Goal: Task Accomplishment & Management: Complete application form

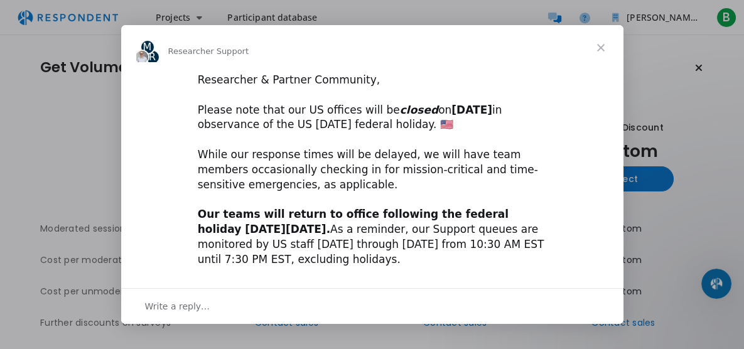
click at [601, 48] on span "Close" at bounding box center [600, 47] width 45 height 45
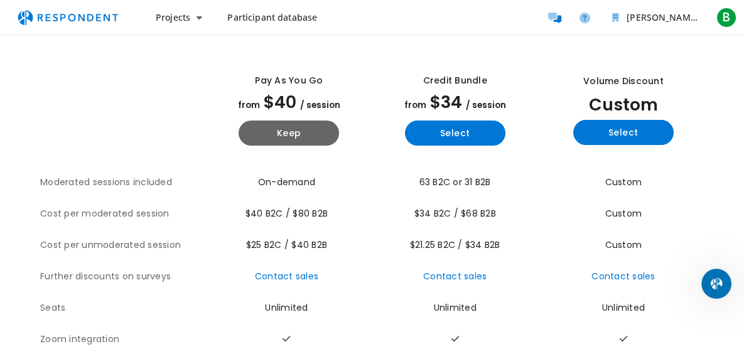
scroll to position [48, 0]
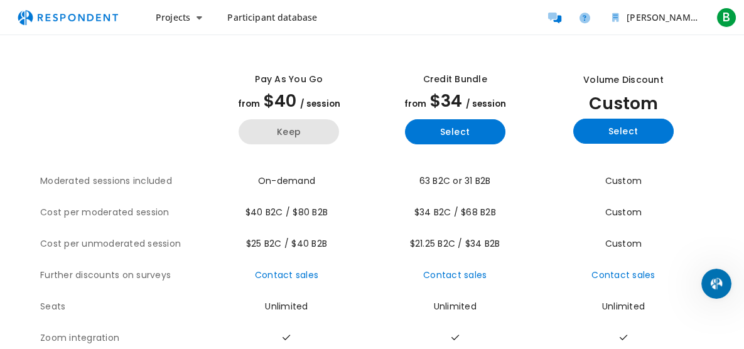
click at [311, 141] on button "Keep" at bounding box center [289, 131] width 100 height 25
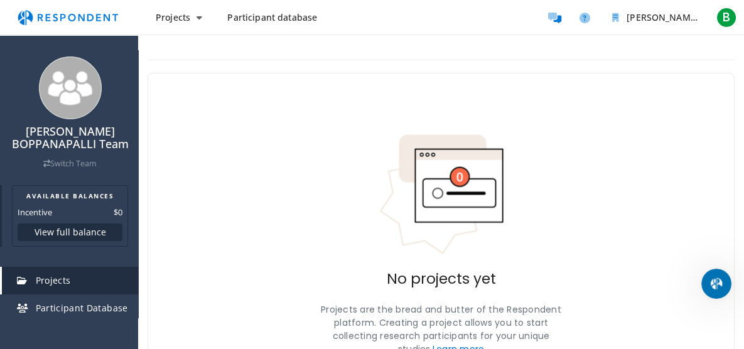
click at [47, 241] on button "View full balance" at bounding box center [70, 232] width 105 height 18
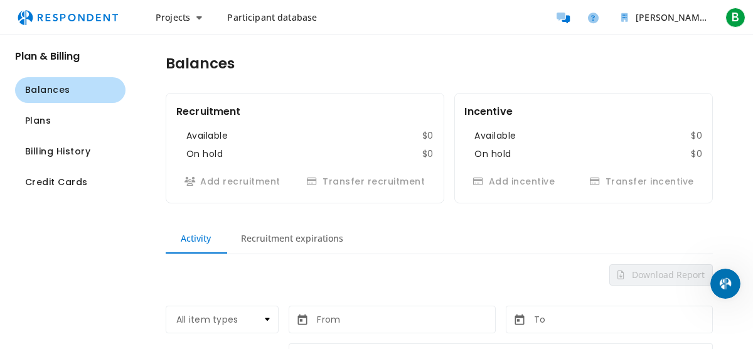
click at [101, 95] on button "Balances" at bounding box center [70, 90] width 110 height 26
click at [203, 20] on button "Projects" at bounding box center [179, 17] width 67 height 23
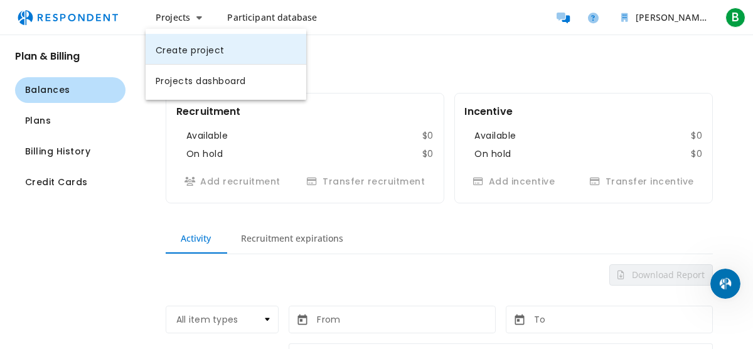
click at [201, 58] on link "Create project" at bounding box center [226, 49] width 161 height 30
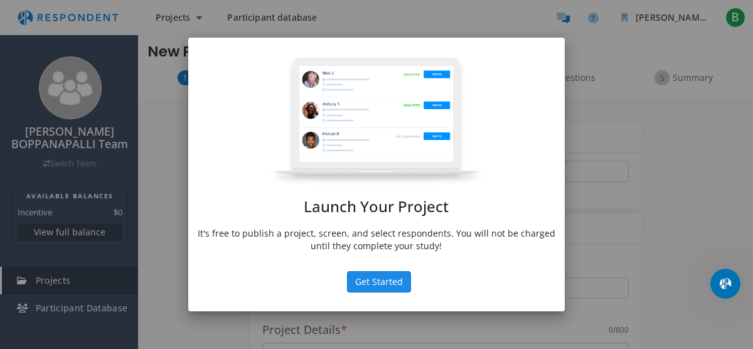
click at [377, 279] on button "Get Started" at bounding box center [379, 281] width 64 height 21
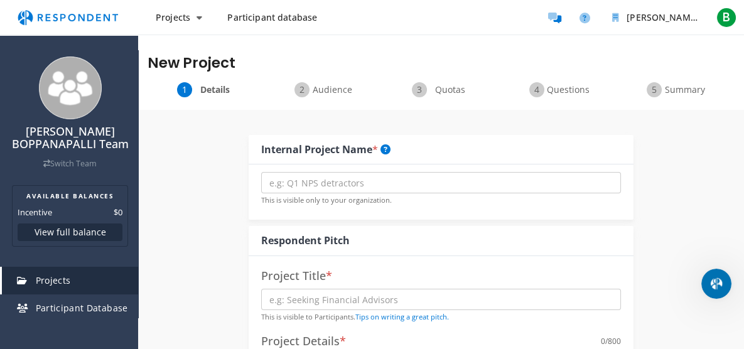
click at [250, 17] on span "Participant database" at bounding box center [272, 17] width 90 height 12
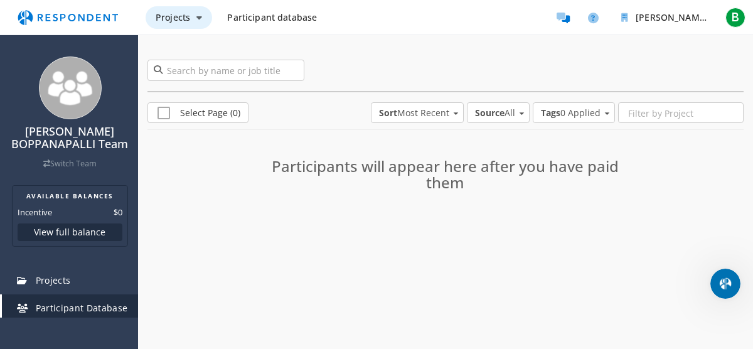
click at [189, 14] on span "Projects" at bounding box center [173, 17] width 35 height 12
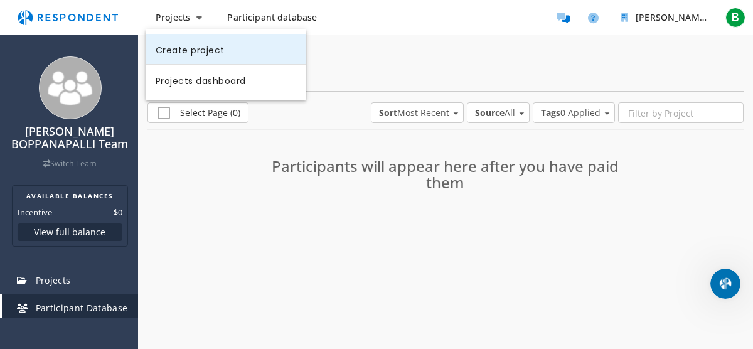
click at [196, 48] on link "Create project" at bounding box center [226, 49] width 161 height 30
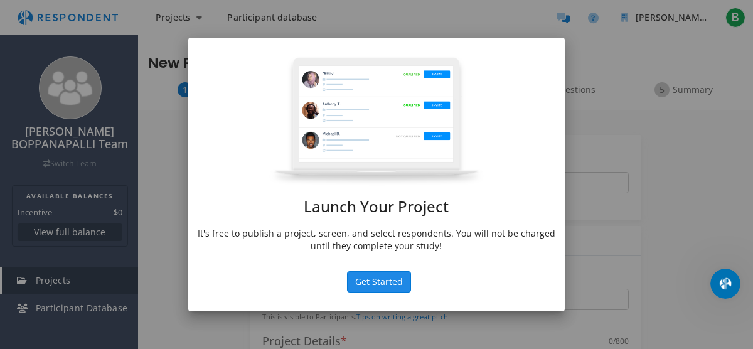
click at [398, 277] on button "Get Started" at bounding box center [379, 281] width 64 height 21
